Goal: Navigation & Orientation: Understand site structure

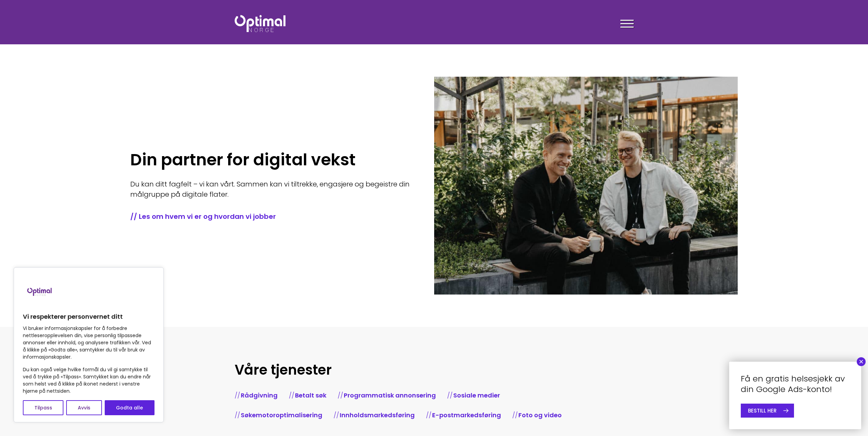
click at [863, 362] on button "×" at bounding box center [861, 362] width 9 height 9
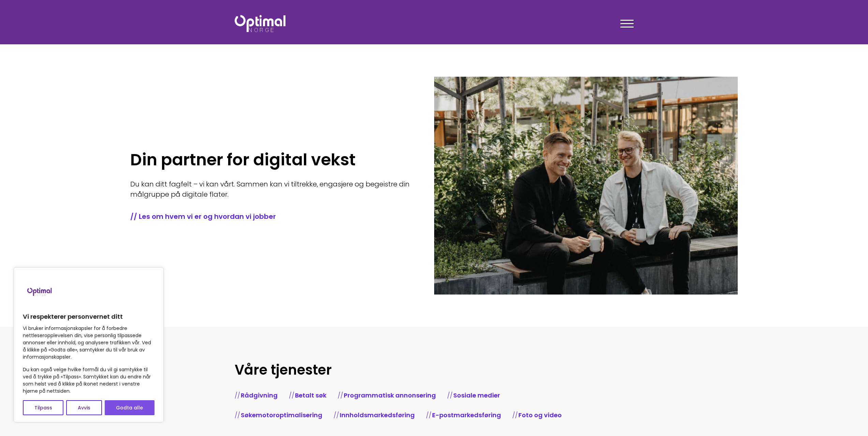
click at [134, 407] on button "Godta alle" at bounding box center [130, 408] width 50 height 15
checkbox input "true"
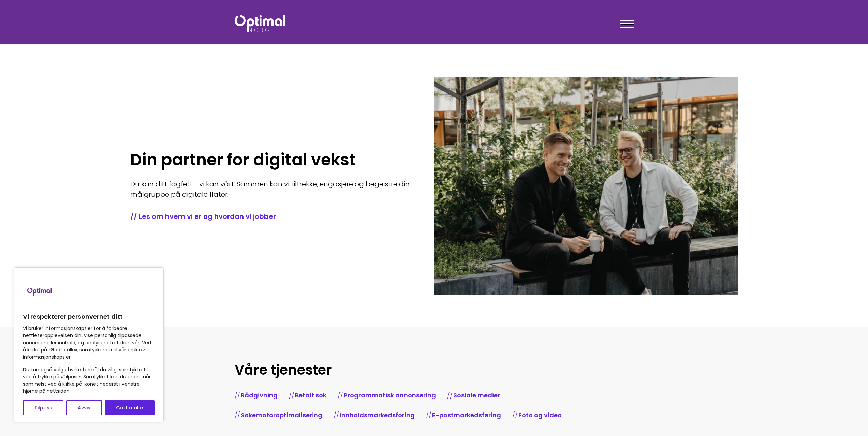
checkbox input "true"
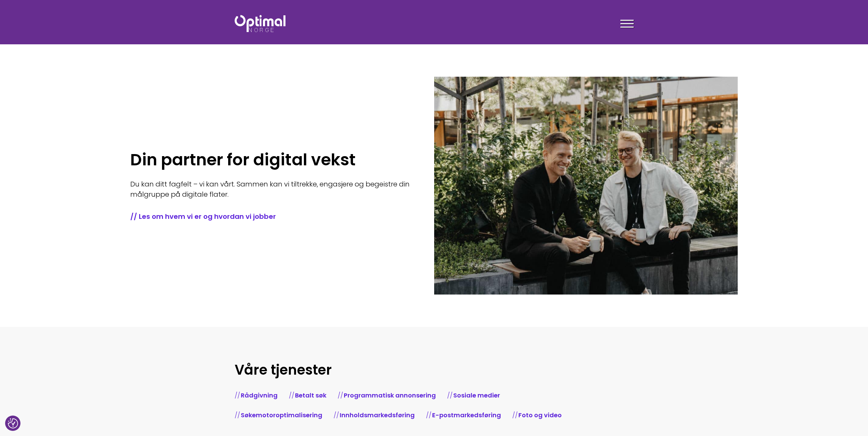
click at [140, 91] on div "Din partner for digital vekst Du kan ditt fagfelt – vi kan vårt. Sammen kan vi …" at bounding box center [282, 186] width 304 height 218
click at [627, 19] on div at bounding box center [627, 24] width 13 height 17
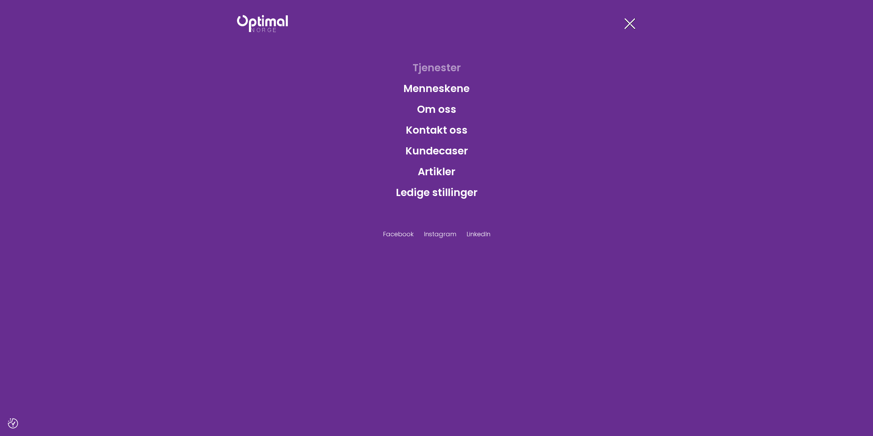
click at [433, 67] on link "Tjenester" at bounding box center [436, 68] width 59 height 22
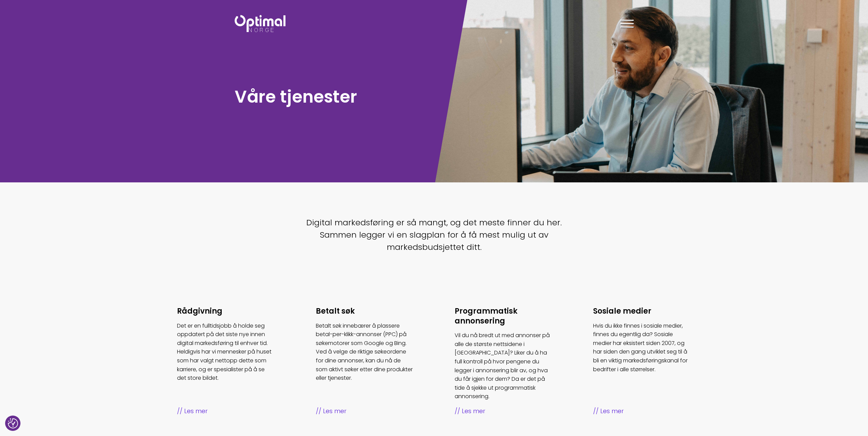
click at [626, 27] on span at bounding box center [627, 27] width 13 height 1
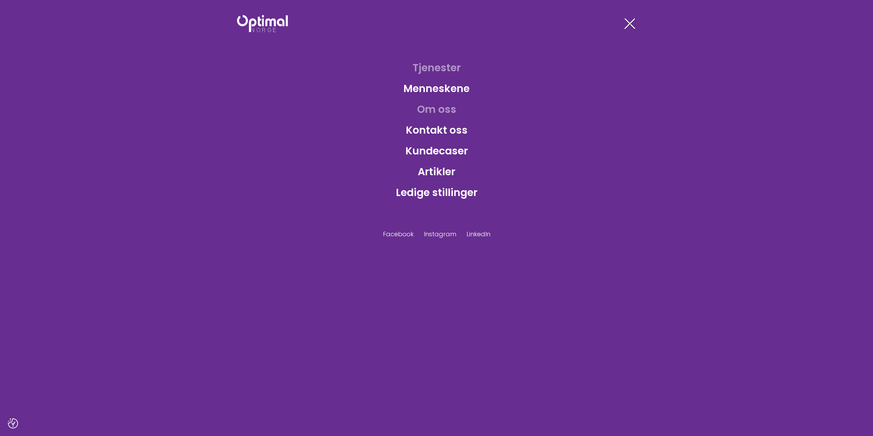
click at [432, 113] on link "Om oss" at bounding box center [437, 109] width 50 height 22
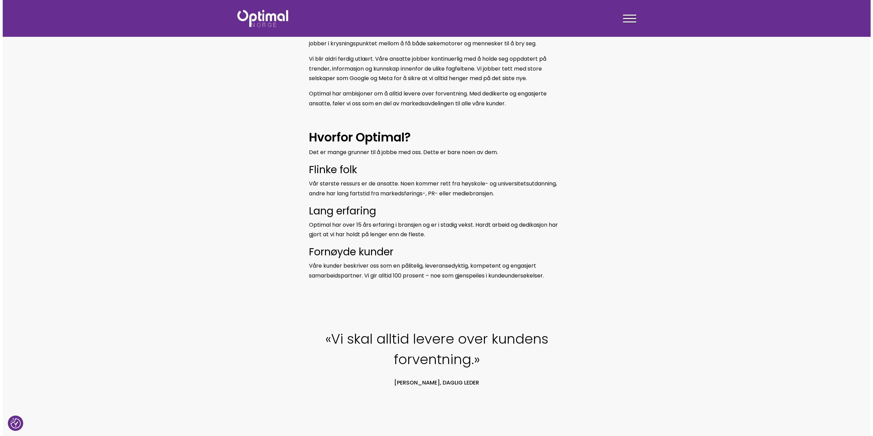
scroll to position [68, 0]
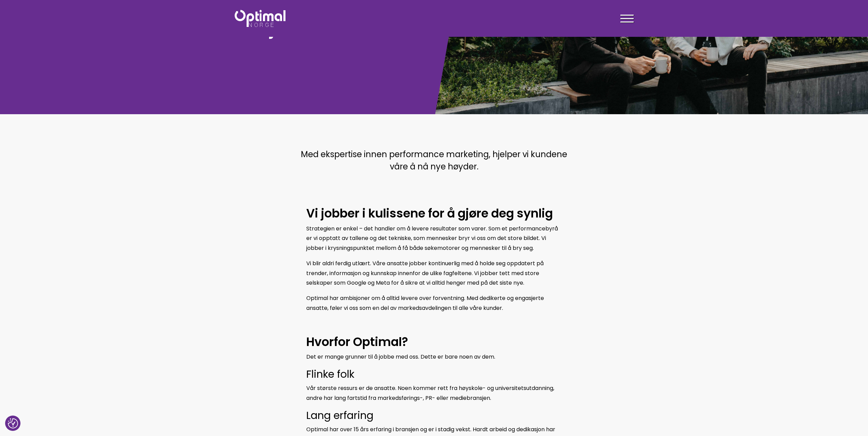
click at [621, 21] on div at bounding box center [627, 19] width 13 height 17
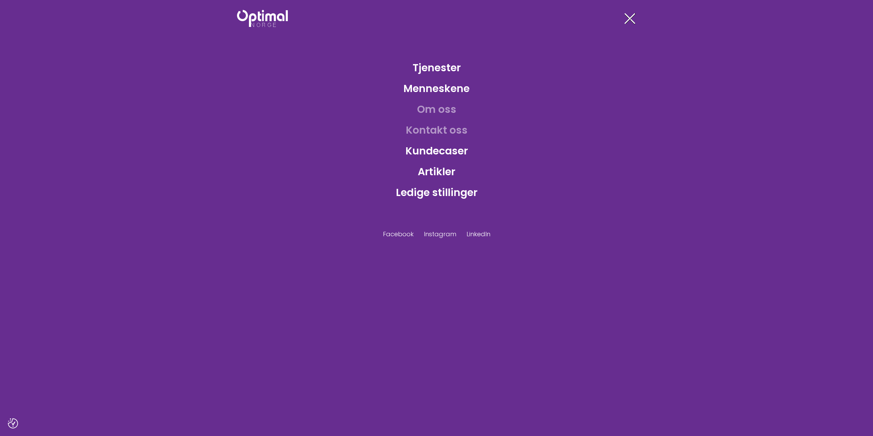
click at [434, 132] on link "Kontakt oss" at bounding box center [437, 130] width 73 height 22
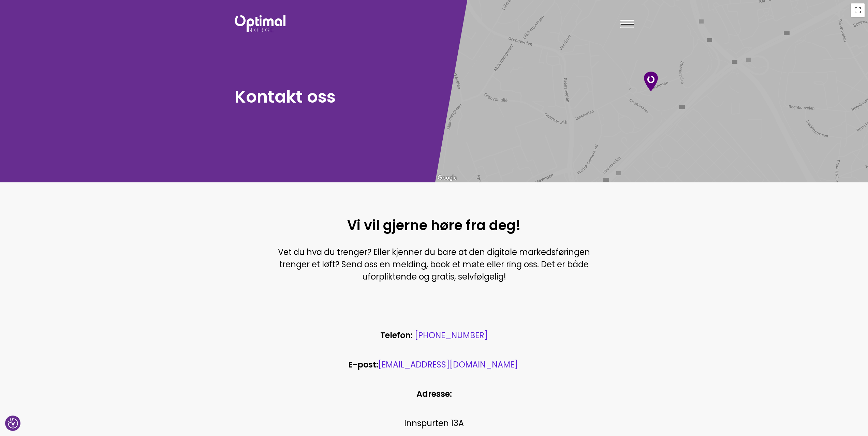
click at [625, 23] on div at bounding box center [627, 24] width 13 height 17
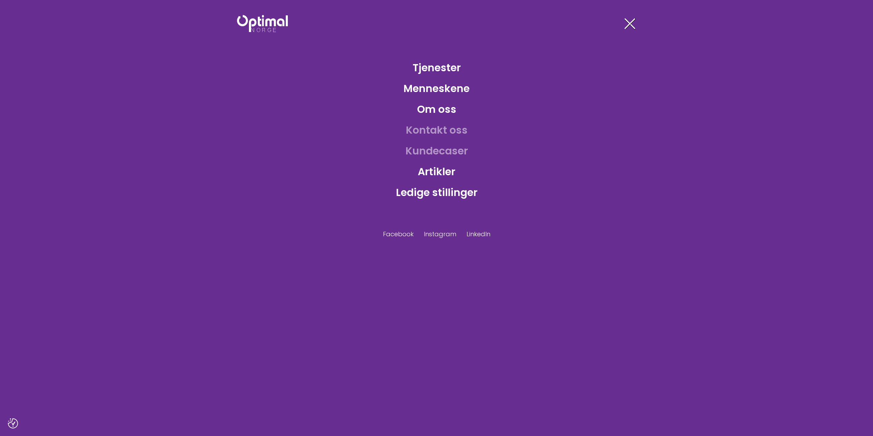
click at [431, 149] on link "Kundecaser" at bounding box center [436, 151] width 73 height 22
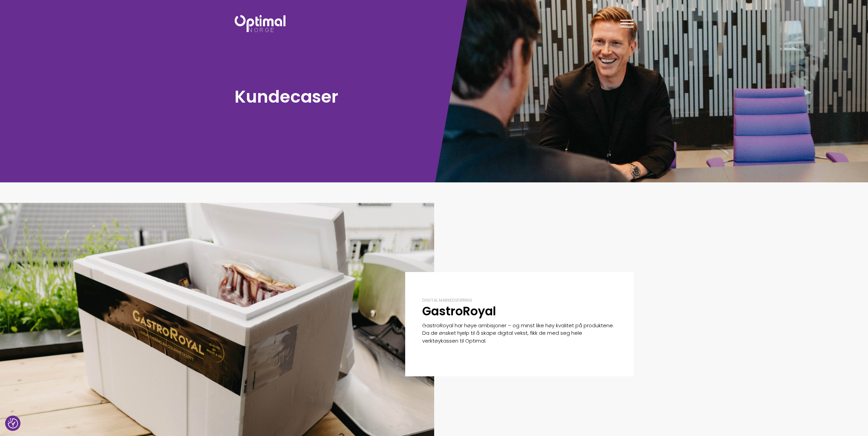
click at [625, 22] on div at bounding box center [627, 24] width 13 height 17
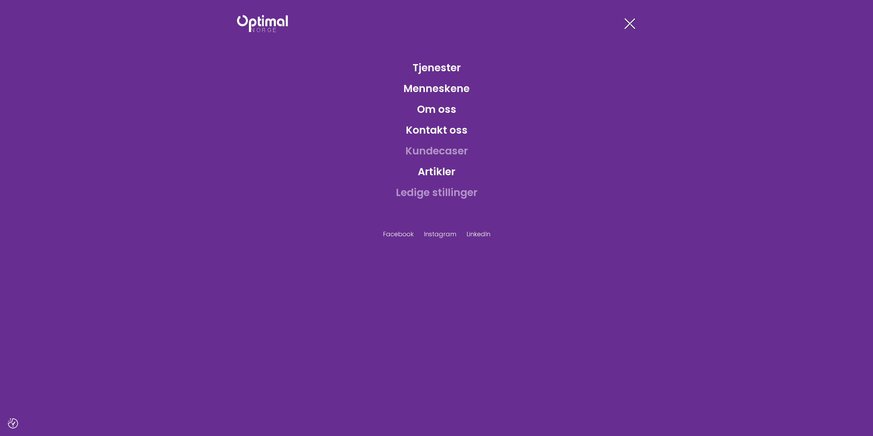
click at [427, 194] on link "Ledige stillinger" at bounding box center [437, 193] width 92 height 22
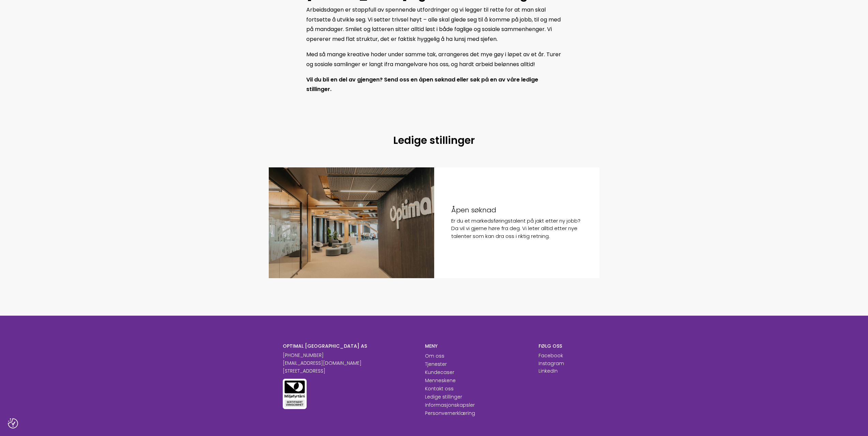
scroll to position [442, 0]
